Goal: Use online tool/utility: Utilize a website feature to perform a specific function

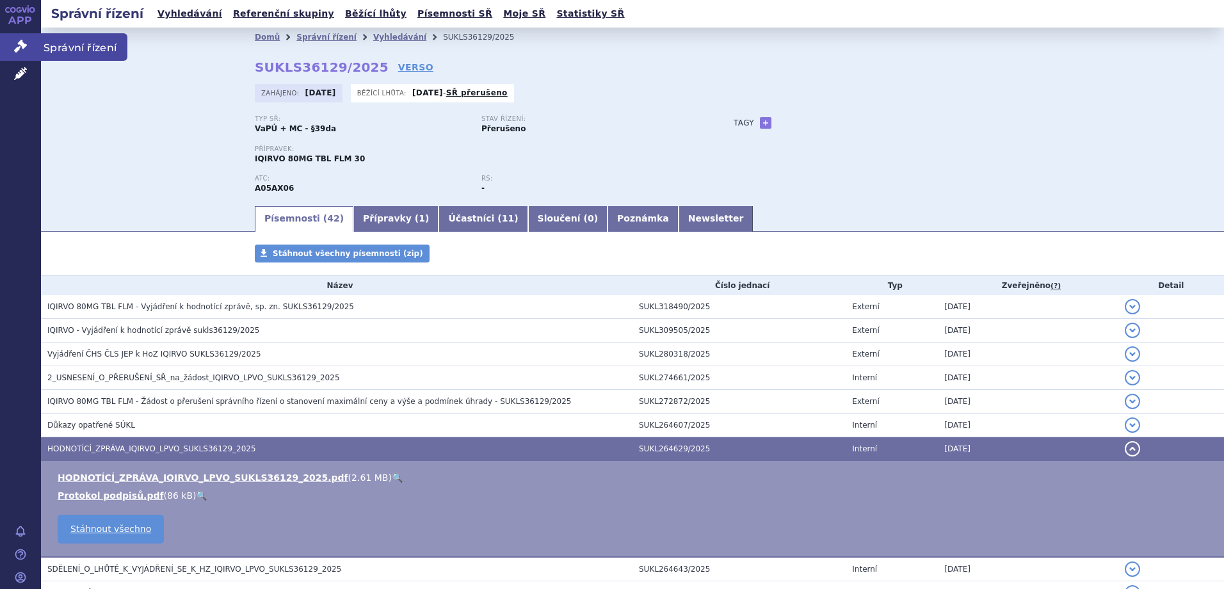
scroll to position [170, 0]
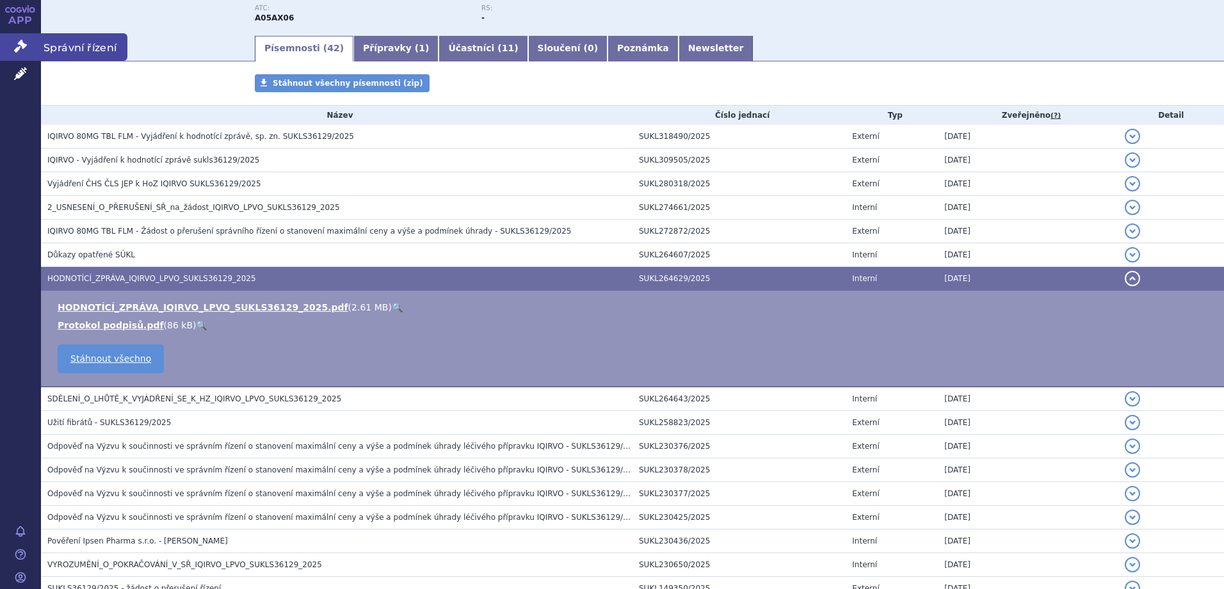
click at [77, 47] on span "Správní řízení" at bounding box center [84, 46] width 86 height 27
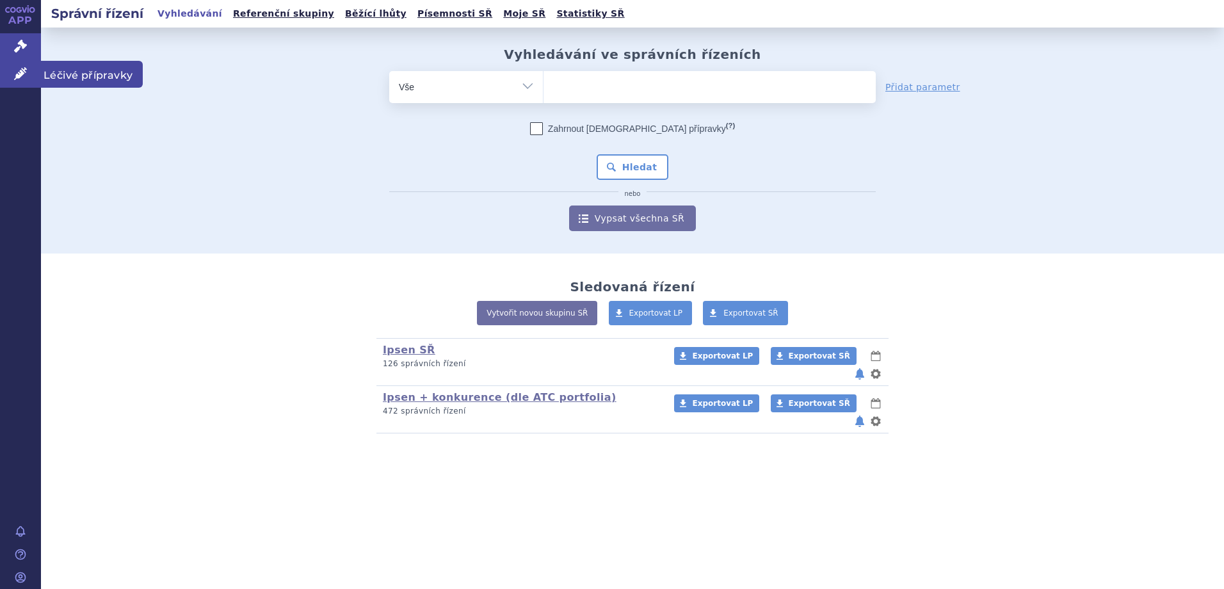
click at [54, 70] on span "Léčivé přípravky" at bounding box center [92, 74] width 102 height 27
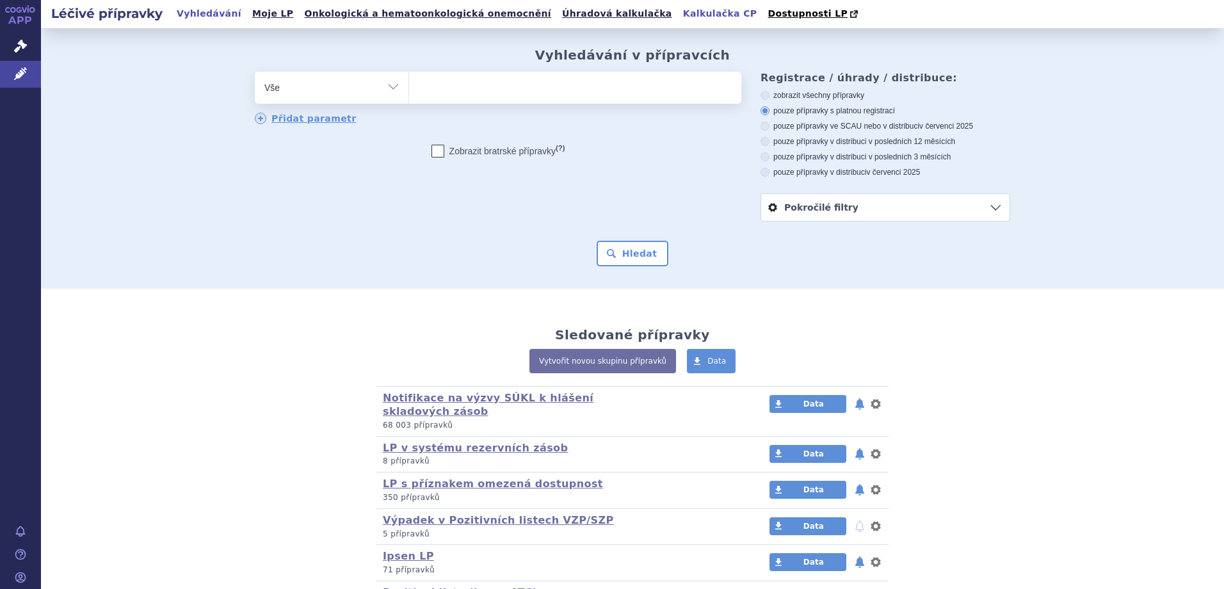
click at [679, 10] on link "Kalkulačka CP" at bounding box center [720, 13] width 82 height 17
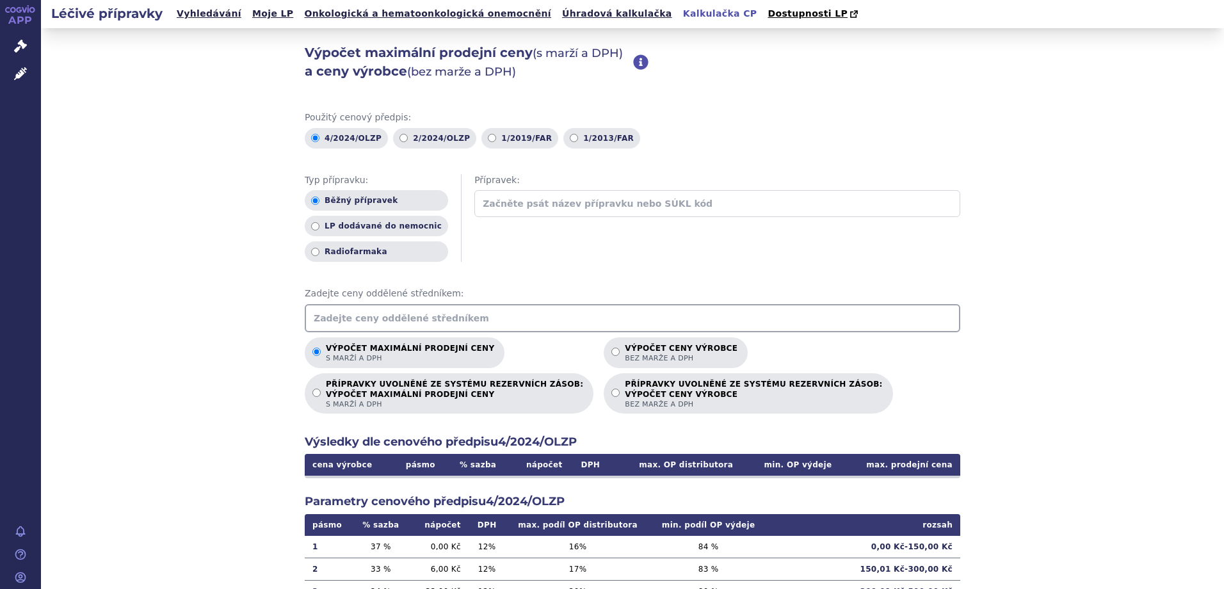
click at [465, 316] on input "text" at bounding box center [633, 318] width 656 height 28
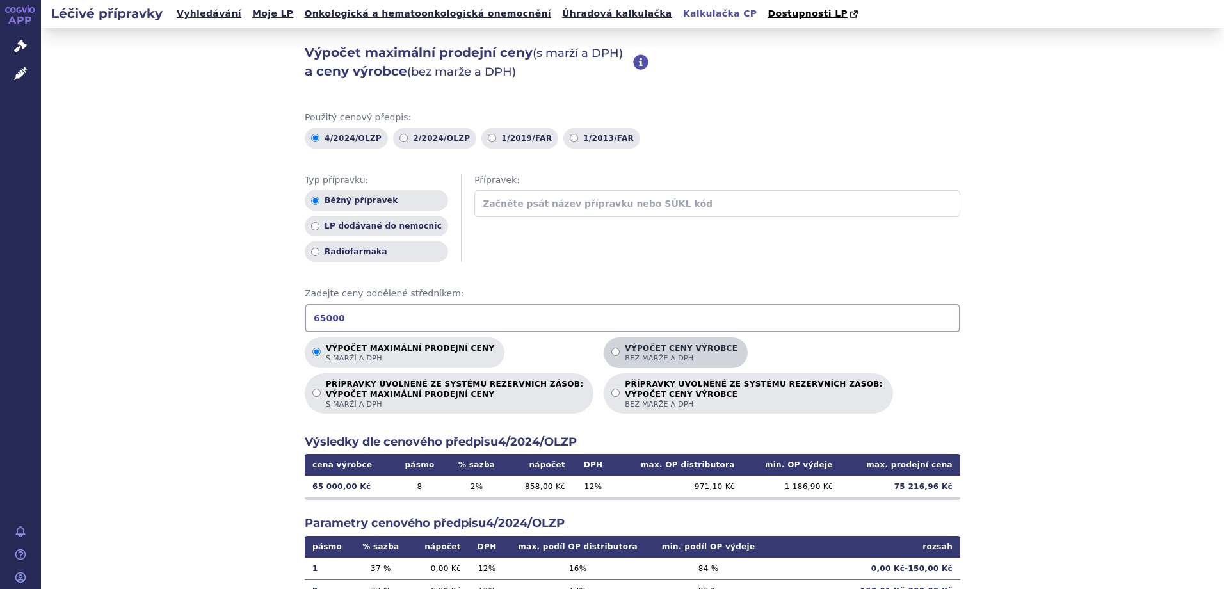
type input "65000"
click at [641, 348] on p "Výpočet ceny výrobce bez marže a DPH" at bounding box center [681, 353] width 113 height 19
click at [620, 348] on input "Výpočet ceny výrobce bez marže a DPH" at bounding box center [615, 352] width 8 height 8
radio input "true"
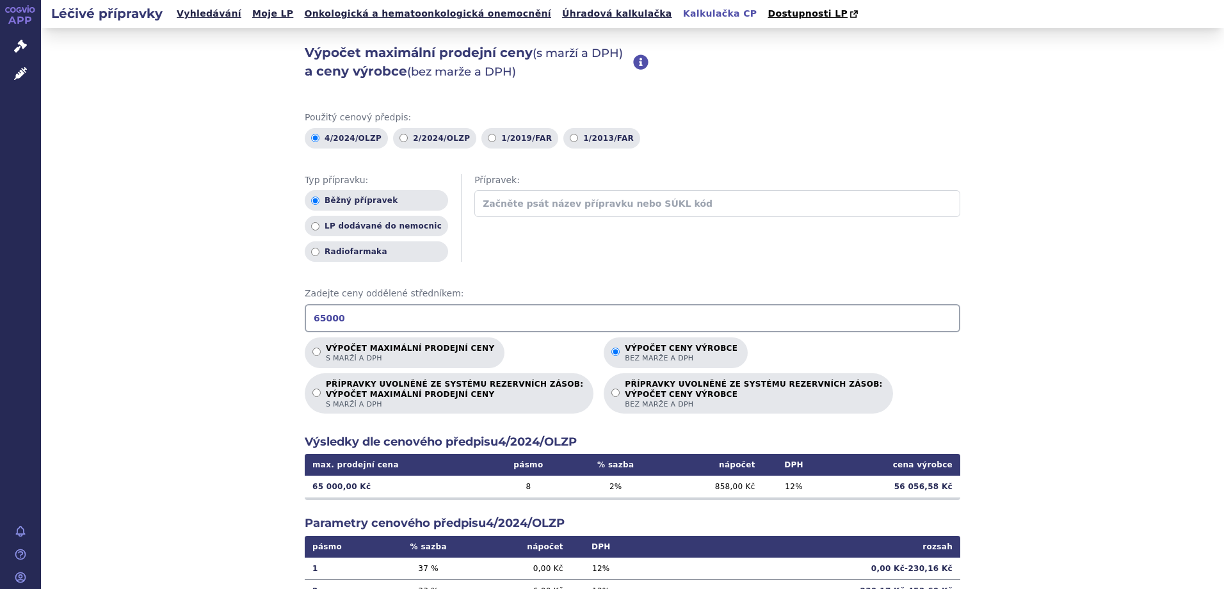
click at [979, 366] on div "Výpočet maximální prodejní ceny (s marží a DPH) a ceny výrobce (bez marže a DPH…" at bounding box center [632, 401] width 1183 height 747
drag, startPoint x: 372, startPoint y: 316, endPoint x: 236, endPoint y: 314, distance: 135.7
click at [223, 316] on div "Výpočet maximální prodejní ceny (s marží a DPH) a ceny výrobce (bez marže a DPH…" at bounding box center [632, 401] width 1183 height 747
type input "57000"
